Goal: Task Accomplishment & Management: Complete application form

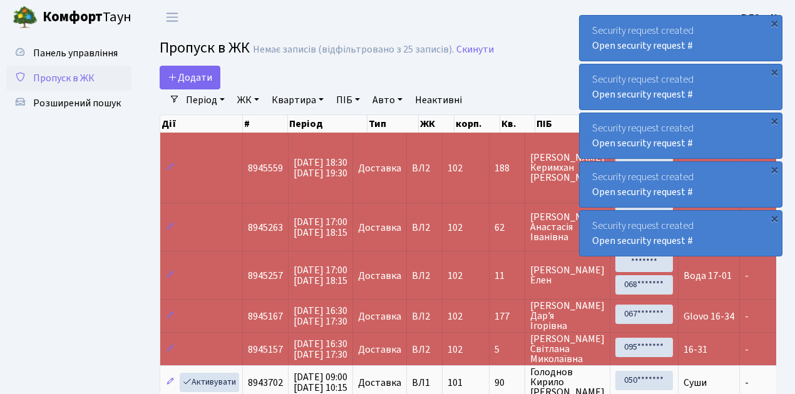
select select "25"
click at [79, 80] on span "Пропуск в ЖК" at bounding box center [63, 78] width 61 height 14
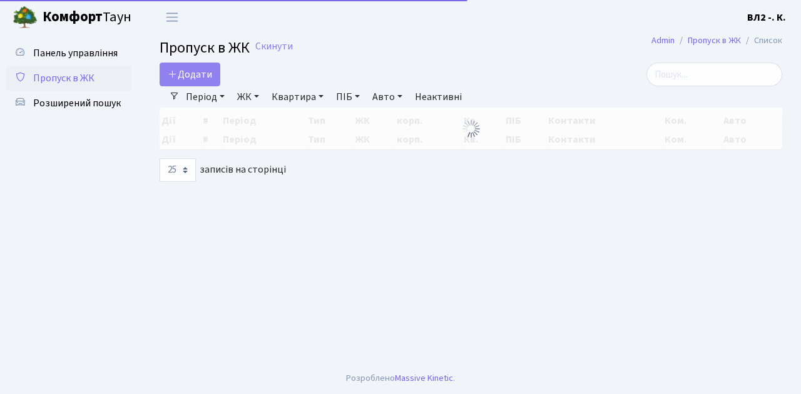
select select "25"
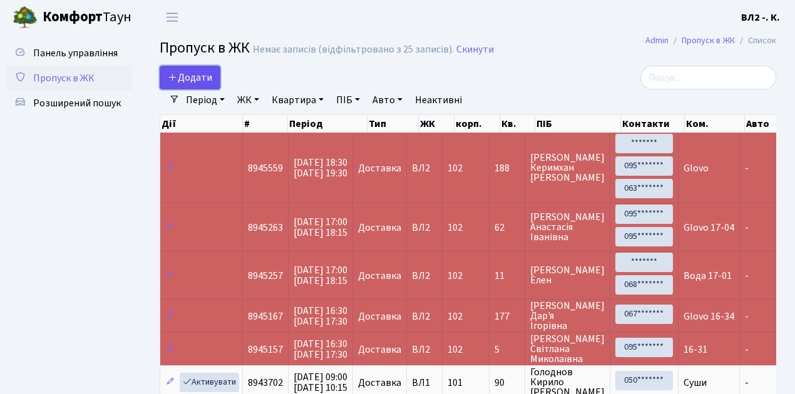
click at [198, 84] on span "Додати" at bounding box center [190, 78] width 44 height 14
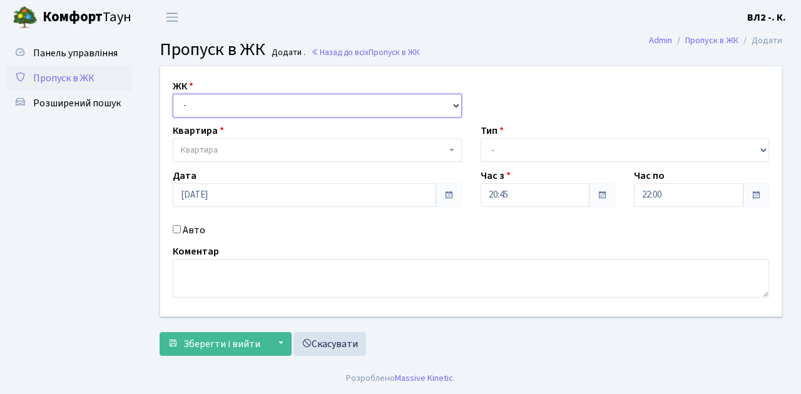
click at [208, 106] on select "- ВЛ1, Ужгородський пров., 4/1 ВЛ2, Голосіївський просп., 76 ВЛ3, пр.Голосіївсь…" at bounding box center [317, 106] width 289 height 24
select select "317"
click at [173, 94] on select "- ВЛ1, Ужгородський пров., 4/1 ВЛ2, Голосіївський просп., 76 ВЛ3, пр.Голосіївсь…" at bounding box center [317, 106] width 289 height 24
select select
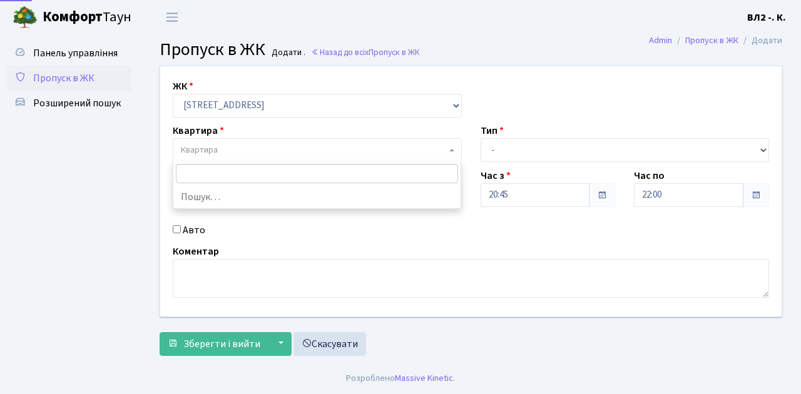
click at [240, 144] on span "Квартира" at bounding box center [313, 150] width 265 height 13
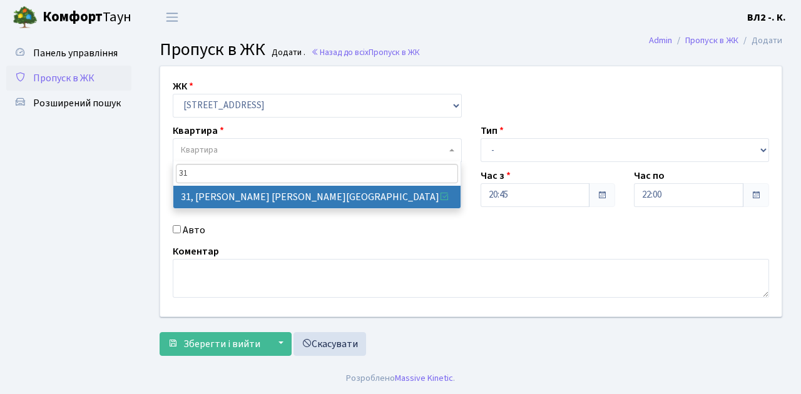
type input "31"
select select "38032"
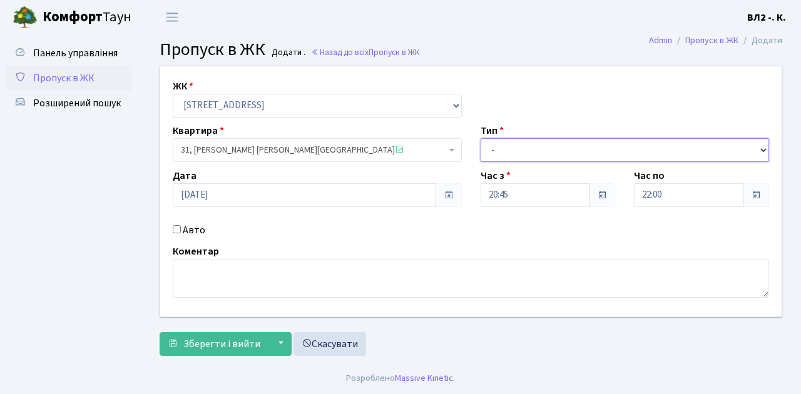
click at [569, 151] on select "- Доставка Таксі Гості Сервіс" at bounding box center [624, 150] width 289 height 24
select select "1"
click at [480, 138] on select "- Доставка Таксі Гості Сервіс" at bounding box center [624, 150] width 289 height 24
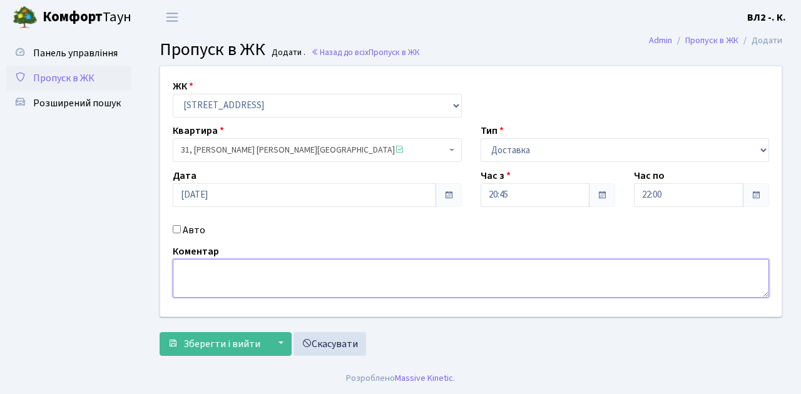
click at [223, 280] on textarea at bounding box center [471, 278] width 596 height 39
type textarea "П"
type textarea "Glovo"
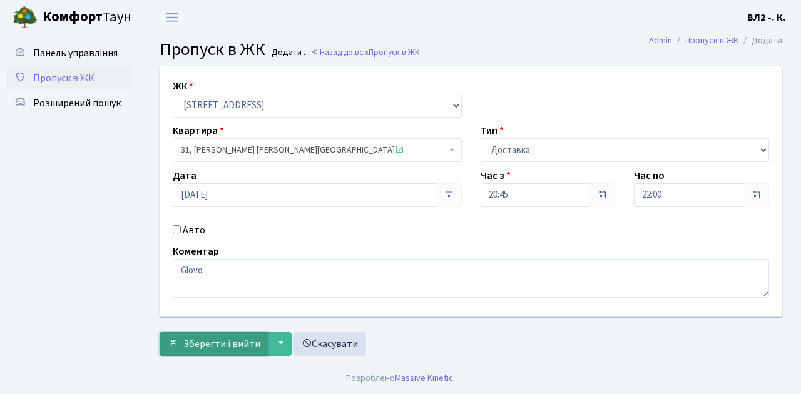
click at [221, 340] on span "Зберегти і вийти" at bounding box center [221, 344] width 77 height 14
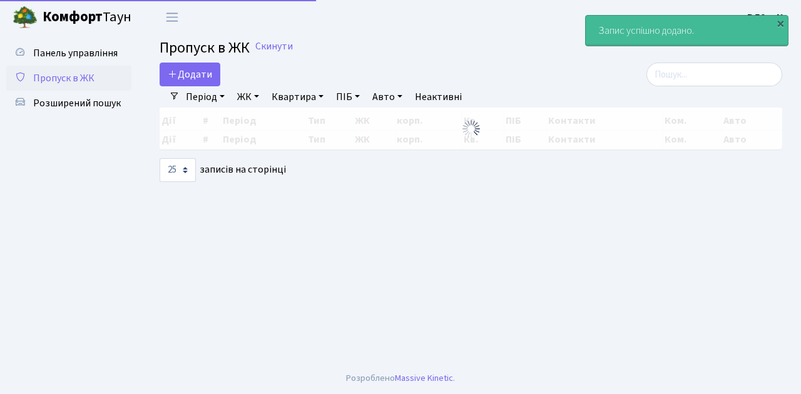
select select "25"
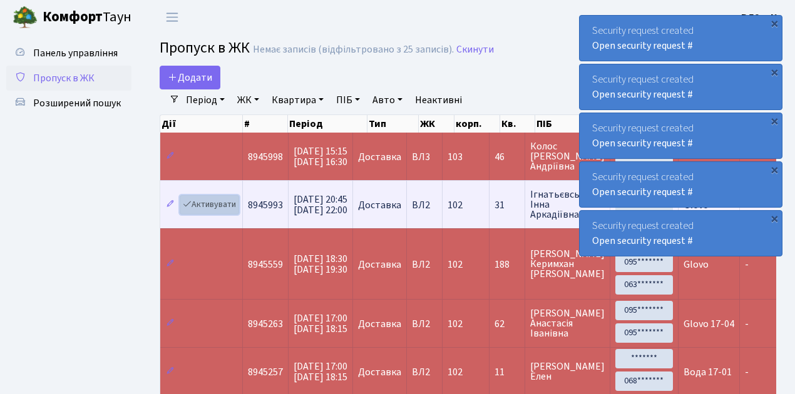
click at [210, 210] on link "Активувати" at bounding box center [209, 204] width 59 height 19
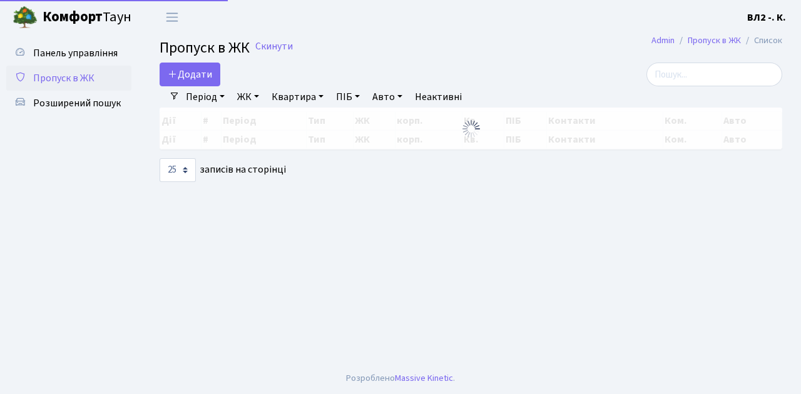
select select "25"
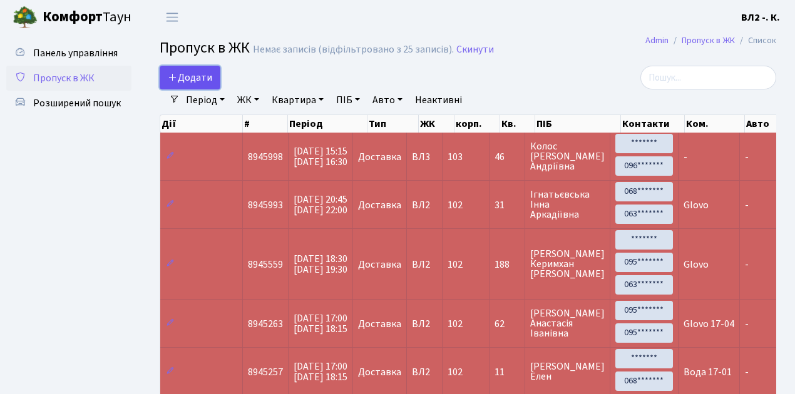
click at [205, 74] on span "Додати" at bounding box center [190, 78] width 44 height 14
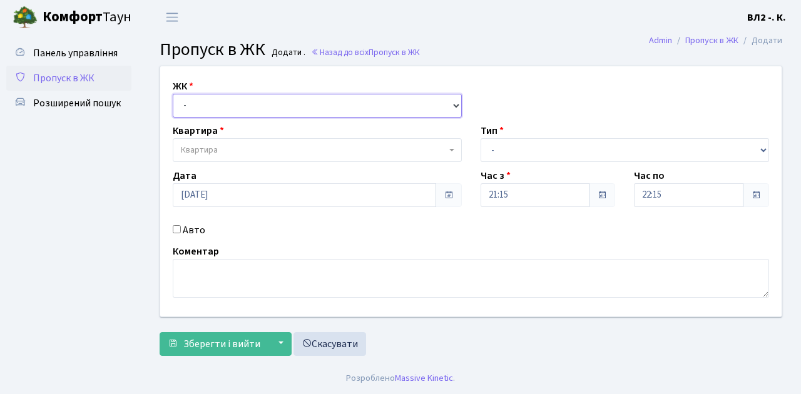
click at [200, 105] on select "- [STREET_ADDRESS][PERSON_NAME]" at bounding box center [317, 106] width 289 height 24
select select "317"
click at [173, 94] on select "- ВЛ1, Ужгородський пров., 4/1 ВЛ2, Голосіївський просп., 76 ВЛ3, пр.Голосіївсь…" at bounding box center [317, 106] width 289 height 24
select select
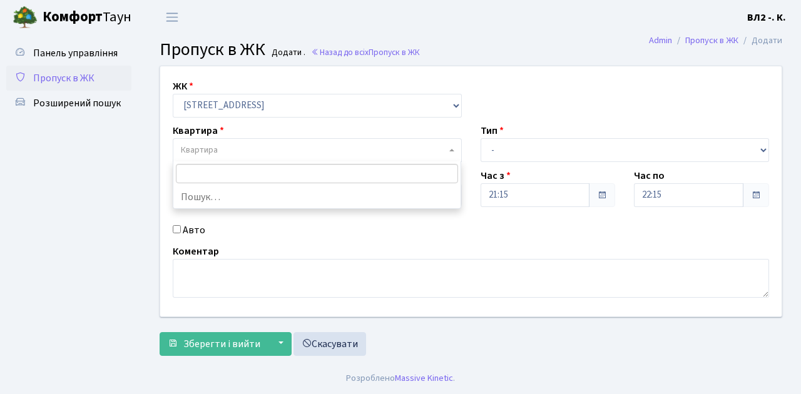
click at [225, 150] on span "Квартира" at bounding box center [313, 150] width 265 height 13
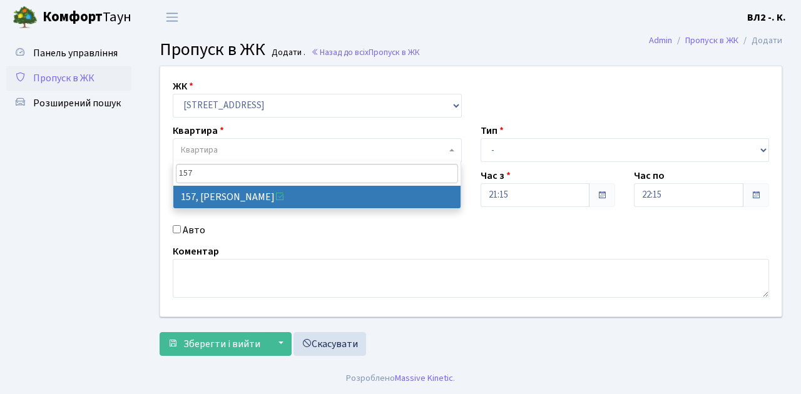
type input "157"
select select "38407"
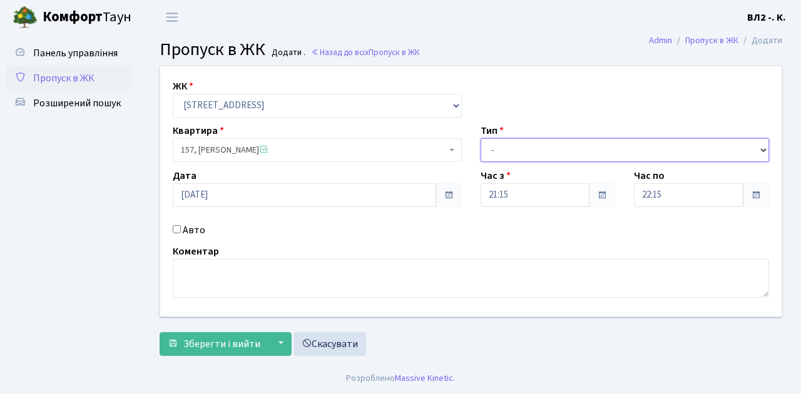
click at [547, 152] on select "- Доставка Таксі Гості Сервіс" at bounding box center [624, 150] width 289 height 24
select select "1"
click at [480, 138] on select "- Доставка Таксі Гості Сервіс" at bounding box center [624, 150] width 289 height 24
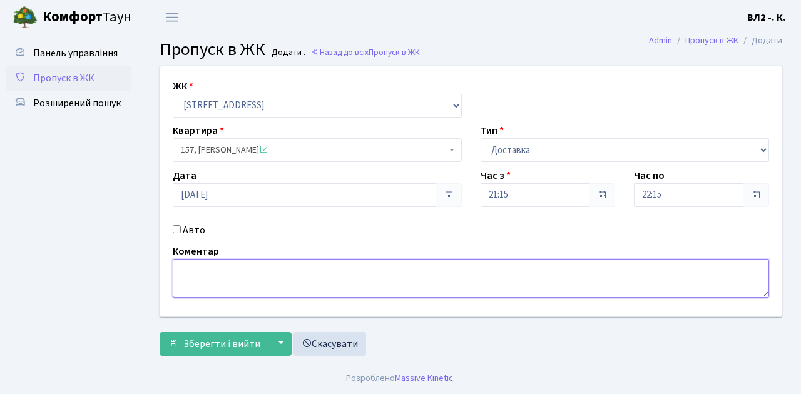
click at [220, 273] on textarea at bounding box center [471, 278] width 596 height 39
type textarea "Glovo"
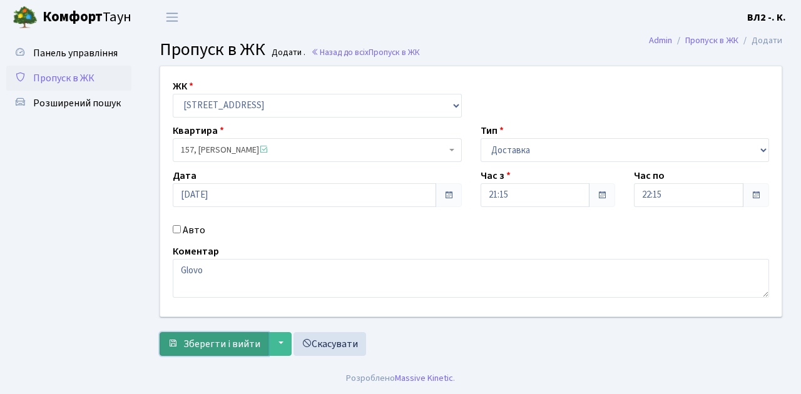
click at [223, 345] on span "Зберегти і вийти" at bounding box center [221, 344] width 77 height 14
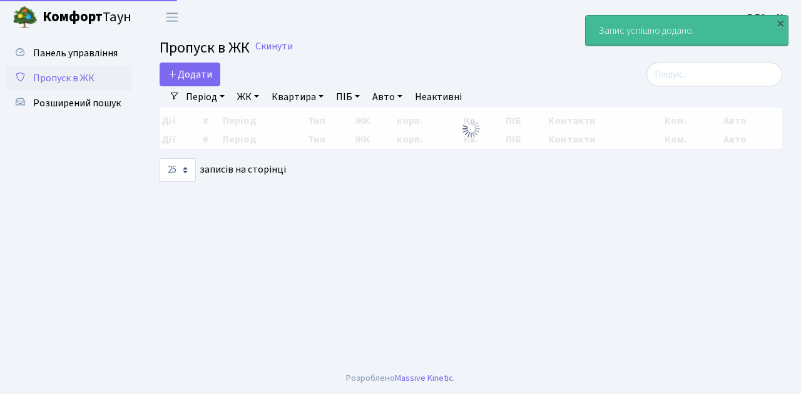
select select "25"
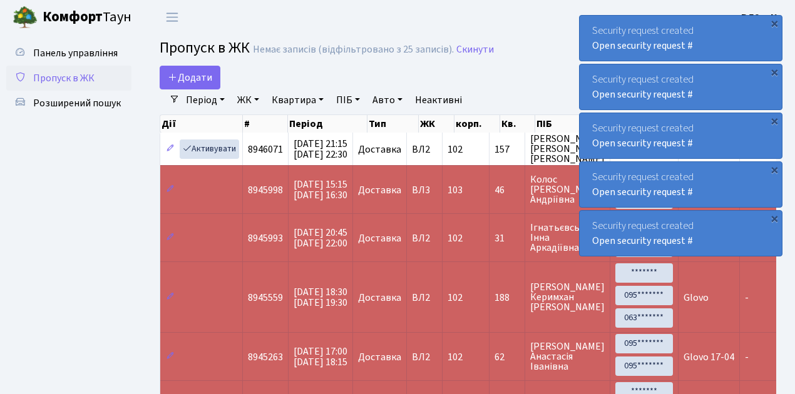
click at [78, 75] on span "Пропуск в ЖК" at bounding box center [63, 78] width 61 height 14
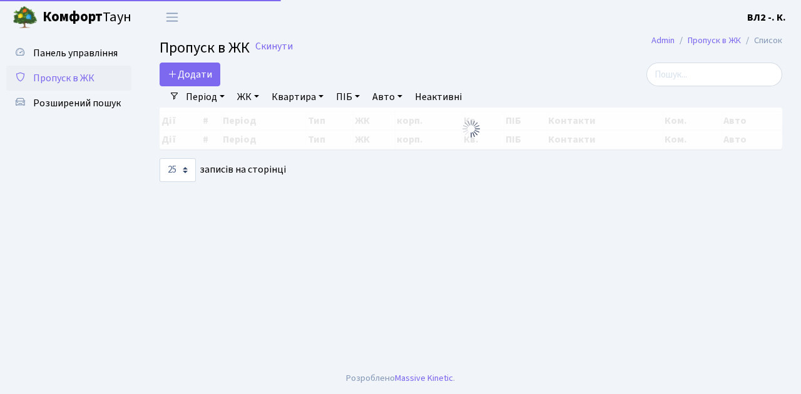
select select "25"
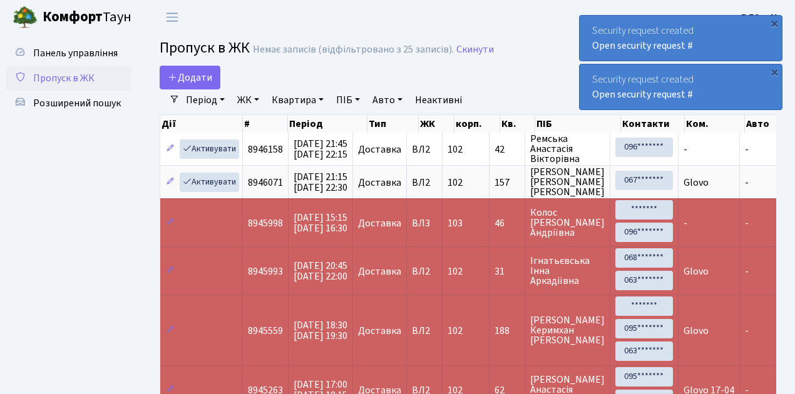
click at [64, 81] on span "Пропуск в ЖК" at bounding box center [63, 78] width 61 height 14
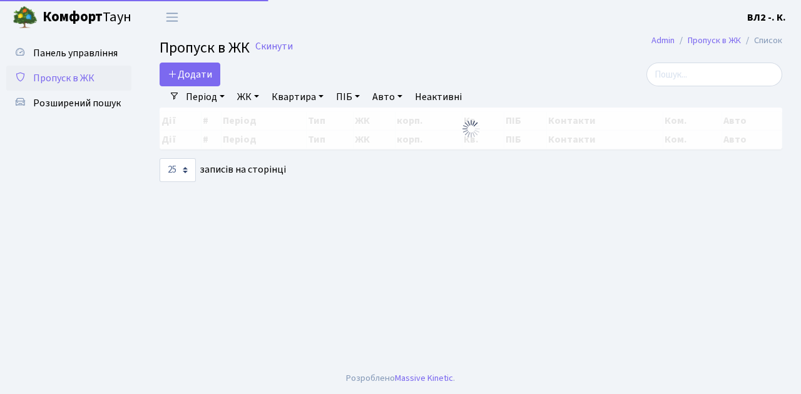
select select "25"
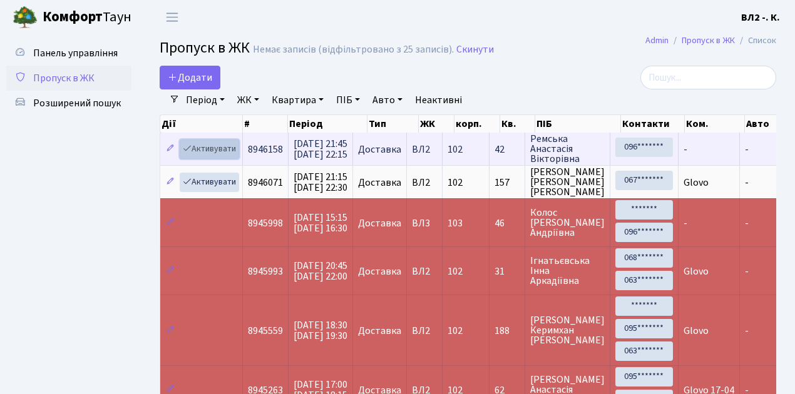
click at [221, 151] on link "Активувати" at bounding box center [209, 149] width 59 height 19
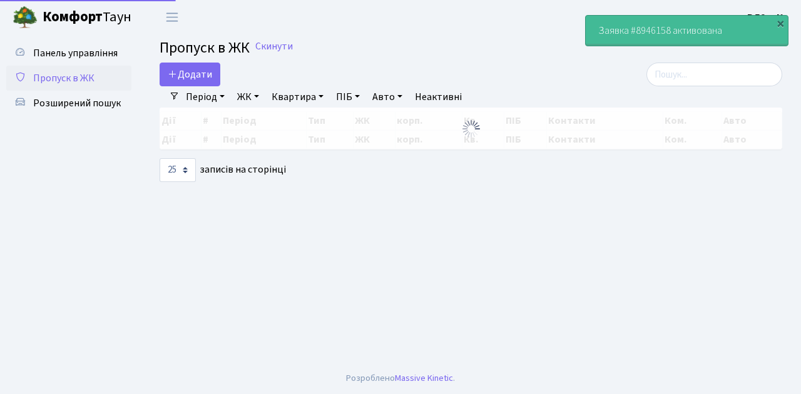
select select "25"
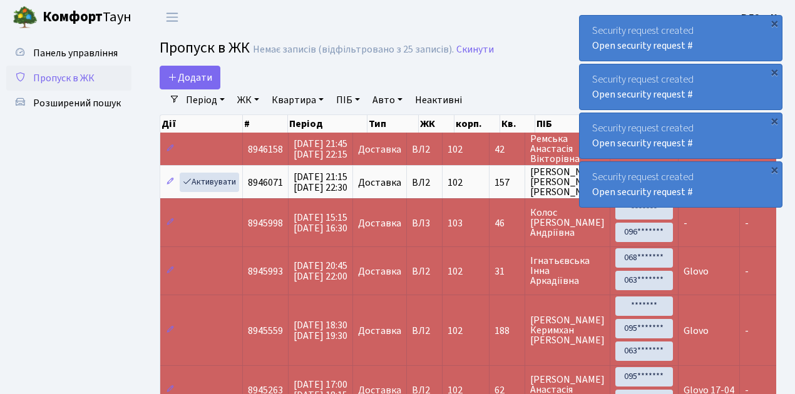
click at [83, 78] on span "Пропуск в ЖК" at bounding box center [63, 78] width 61 height 14
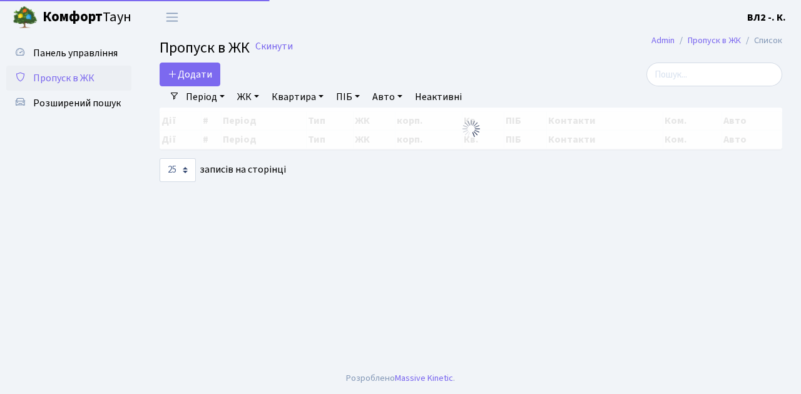
select select "25"
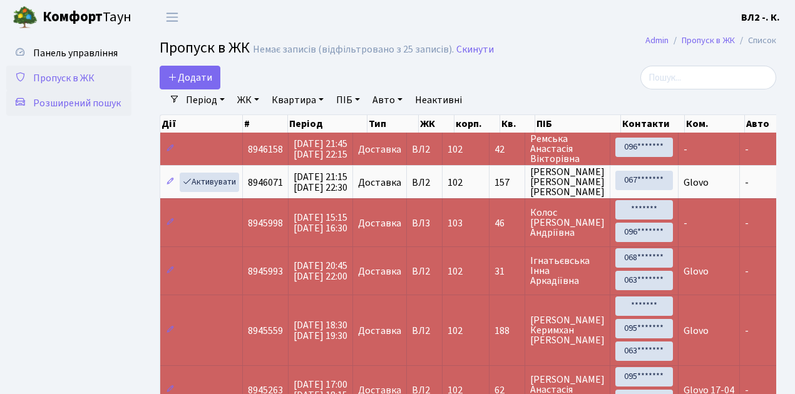
click at [103, 108] on span "Розширений пошук" at bounding box center [77, 103] width 88 height 14
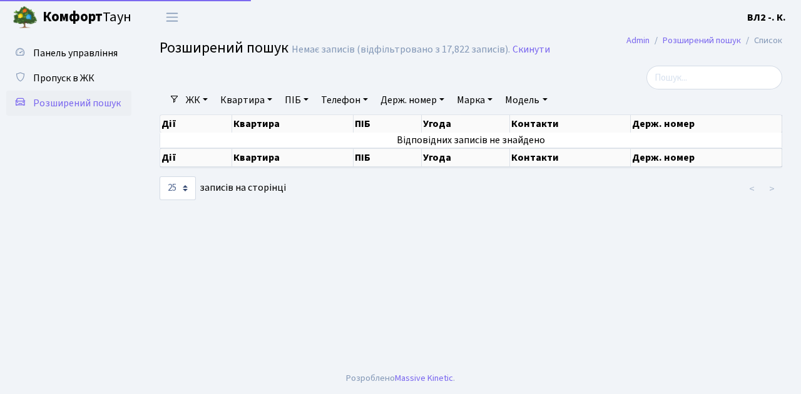
select select "25"
click at [231, 101] on link "Квартира" at bounding box center [246, 99] width 62 height 21
type input "152"
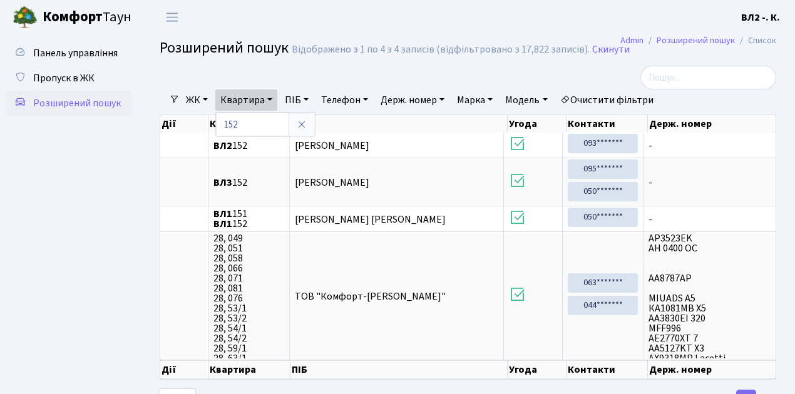
click at [102, 164] on ul "Панель управління Пропуск в ЖК Розширений пошук" at bounding box center [68, 224] width 125 height 367
click at [69, 76] on span "Пропуск в ЖК" at bounding box center [63, 78] width 61 height 14
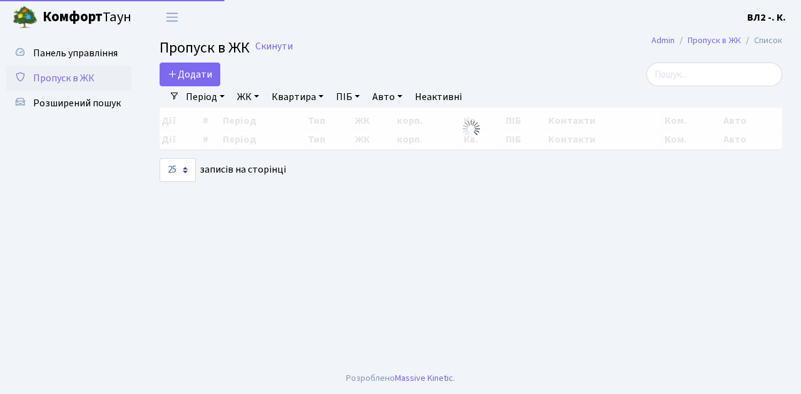
select select "25"
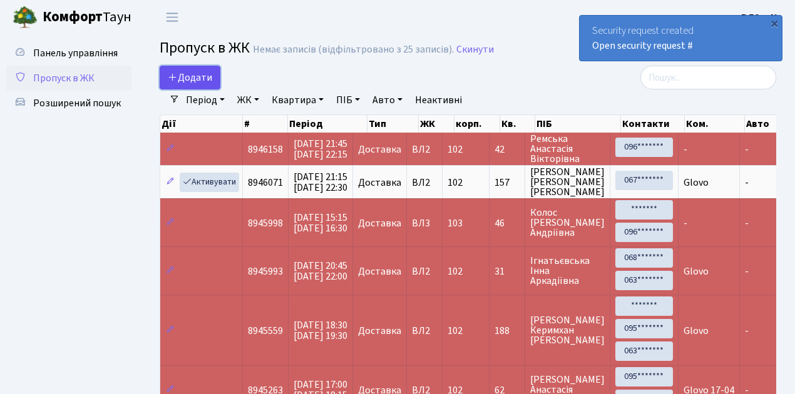
click at [201, 78] on span "Додати" at bounding box center [190, 78] width 44 height 14
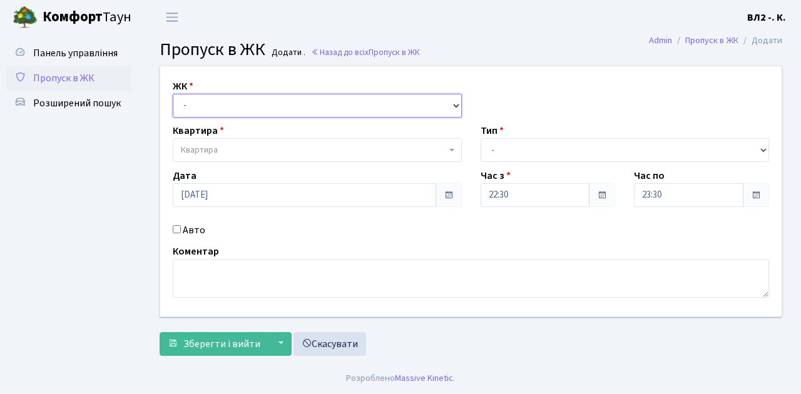
click at [198, 106] on select "- ВЛ1, Ужгородський пров., 4/1 ВЛ2, Голосіївський просп., 76 ВЛ3, пр.Голосіївсь…" at bounding box center [317, 106] width 289 height 24
select select "317"
click at [173, 94] on select "- ВЛ1, Ужгородський пров., 4/1 ВЛ2, Голосіївський просп., 76 ВЛ3, пр.Голосіївсь…" at bounding box center [317, 106] width 289 height 24
select select
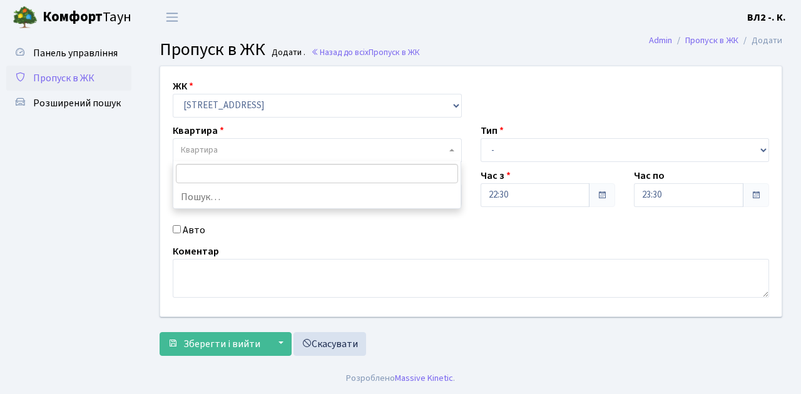
click at [232, 151] on span "Квартира" at bounding box center [313, 150] width 265 height 13
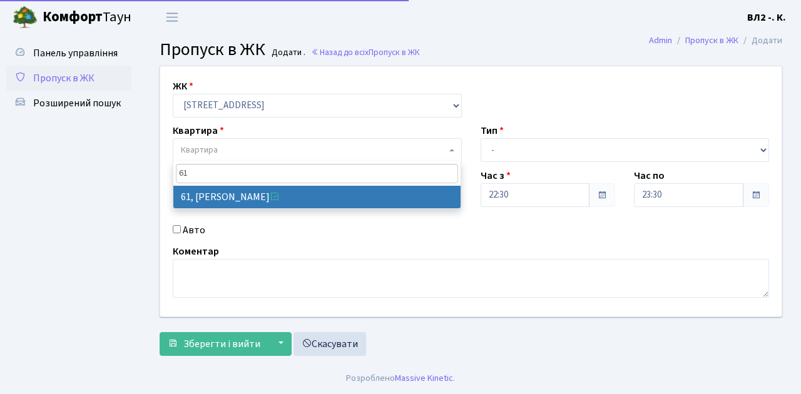
click at [235, 173] on input "61" at bounding box center [317, 173] width 283 height 19
type input "61"
select select "38122"
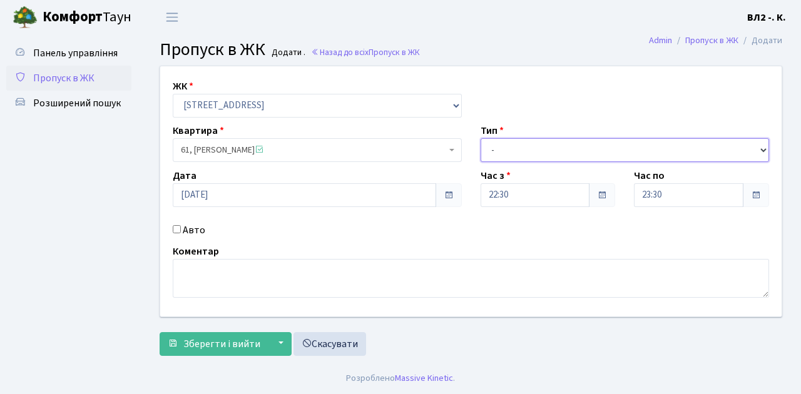
click at [543, 145] on select "- Доставка Таксі Гості Сервіс" at bounding box center [624, 150] width 289 height 24
select select "1"
click at [480, 138] on select "- Доставка Таксі Гості Сервіс" at bounding box center [624, 150] width 289 height 24
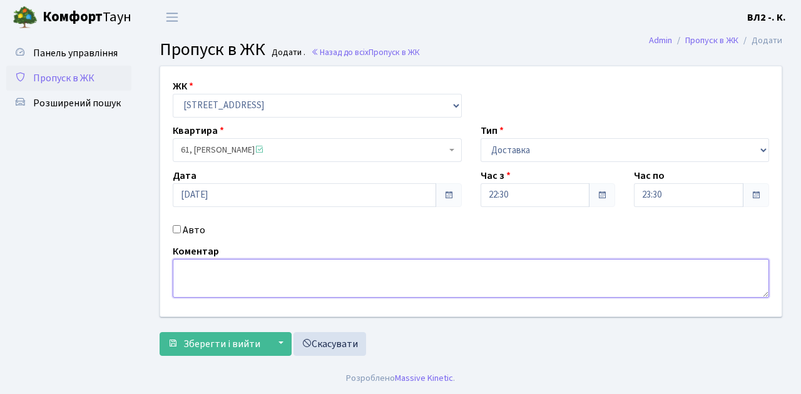
click at [198, 278] on textarea at bounding box center [471, 278] width 596 height 39
type textarea "Glovo"
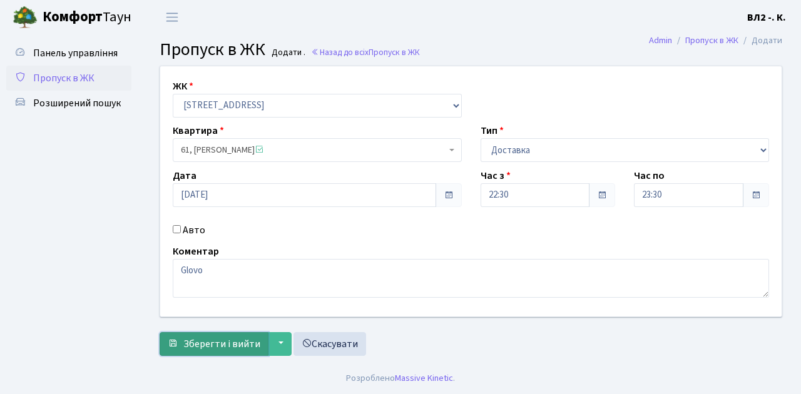
click at [225, 345] on span "Зберегти і вийти" at bounding box center [221, 344] width 77 height 14
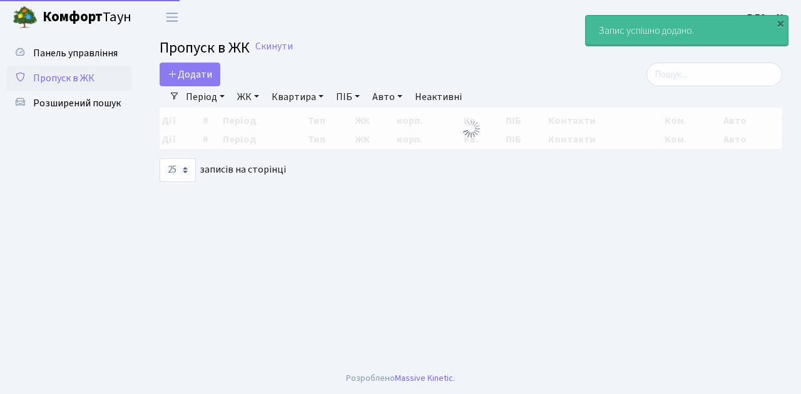
select select "25"
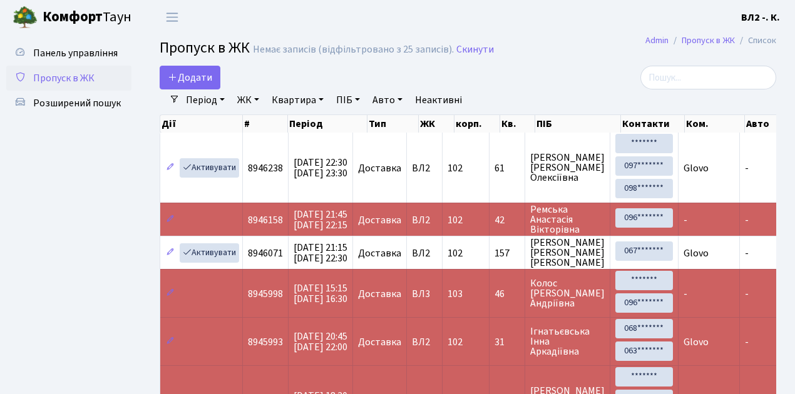
click at [117, 203] on ul "Панель управління Пропуск в ЖК Розширений пошук" at bounding box center [68, 384] width 125 height 687
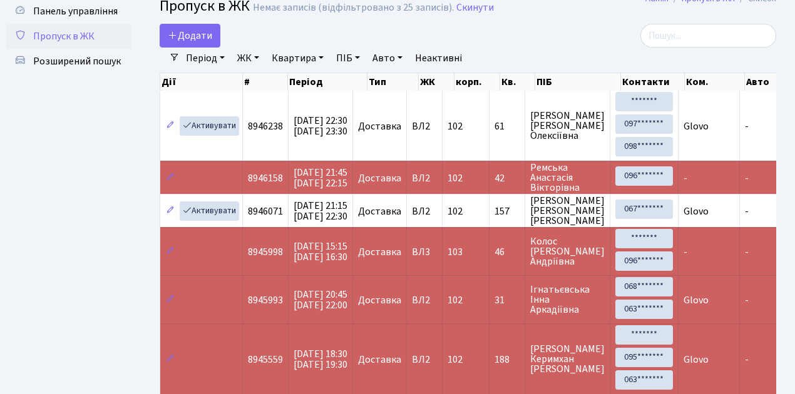
scroll to position [34, 0]
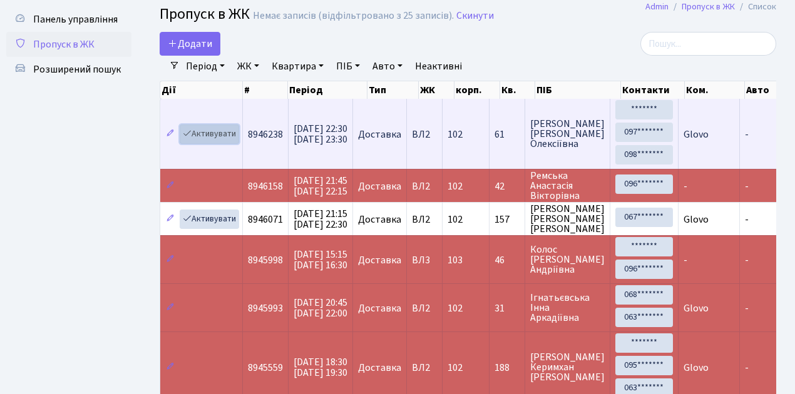
click at [220, 136] on link "Активувати" at bounding box center [209, 134] width 59 height 19
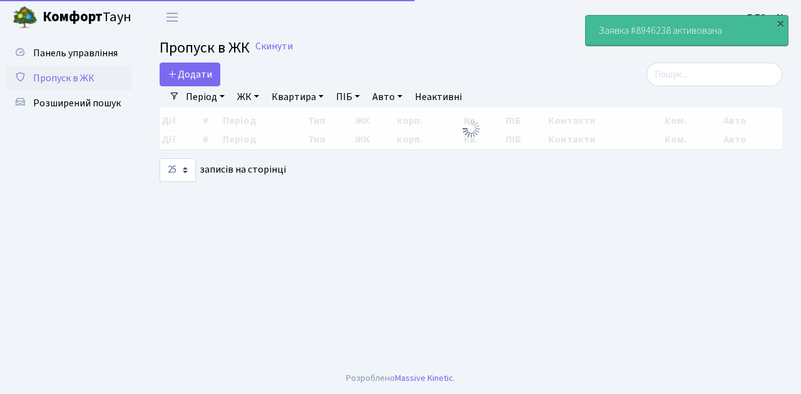
select select "25"
